Goal: Task Accomplishment & Management: Use online tool/utility

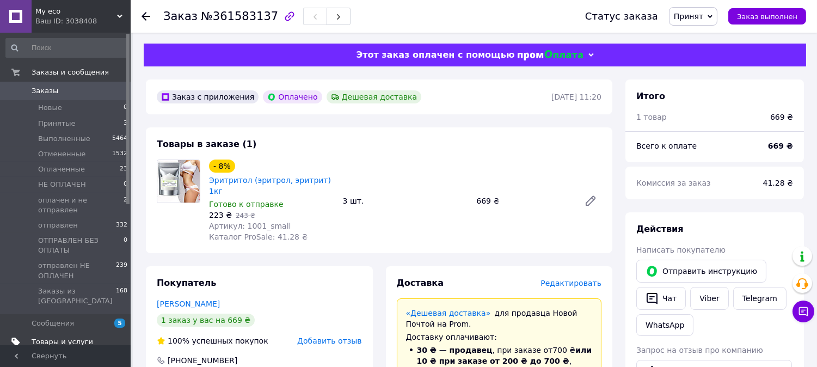
click at [73, 337] on span "Товары и услуги" at bounding box center [62, 342] width 61 height 10
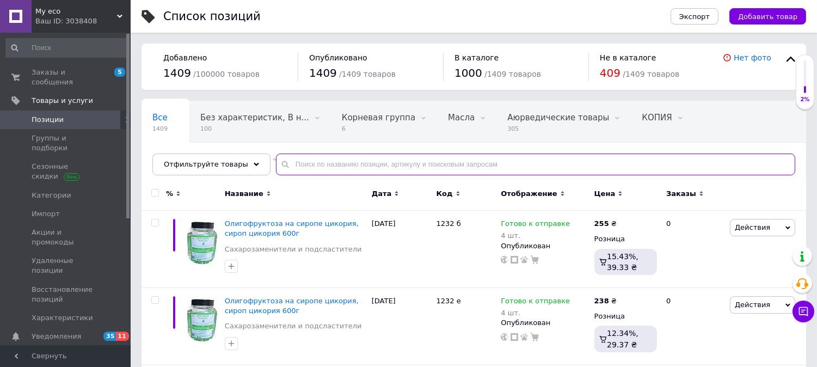
click at [295, 172] on input "text" at bounding box center [535, 164] width 519 height 22
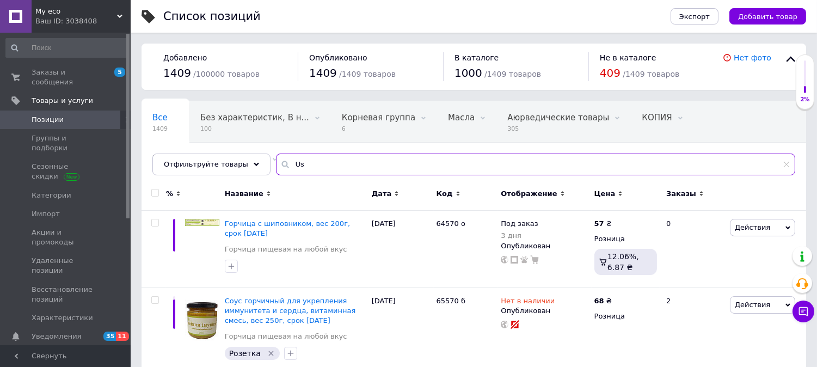
type input "U"
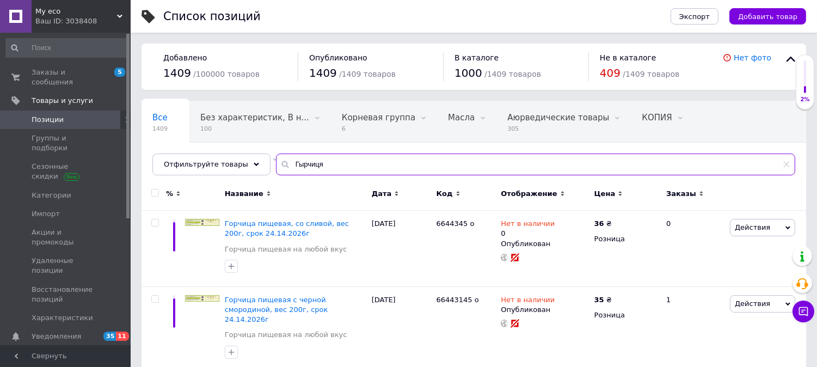
click at [290, 163] on input "Гырчиця" at bounding box center [535, 164] width 519 height 22
type input "Гірчиця"
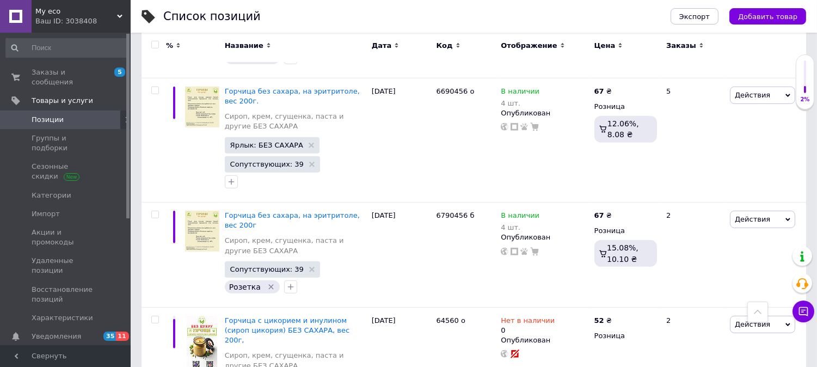
scroll to position [1226, 0]
